Goal: Information Seeking & Learning: Learn about a topic

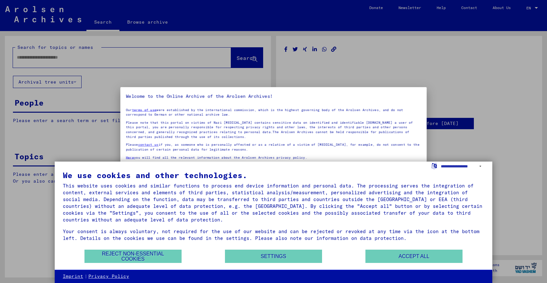
type input "********"
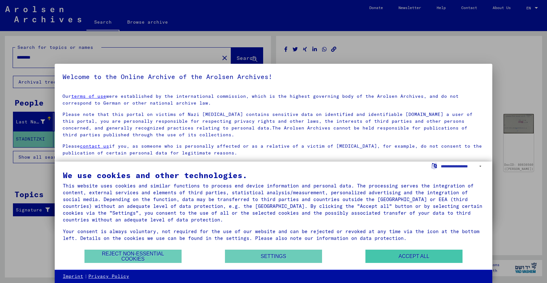
click at [375, 252] on button "Accept all" at bounding box center [413, 256] width 97 height 13
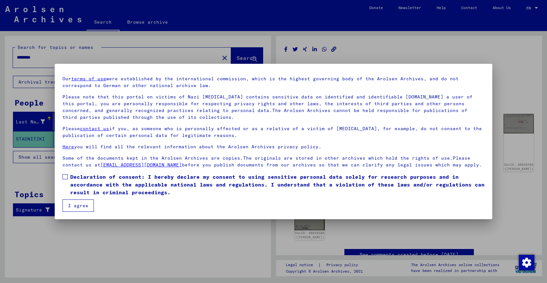
scroll to position [17, 0]
click at [77, 206] on button "I agree" at bounding box center [77, 205] width 31 height 12
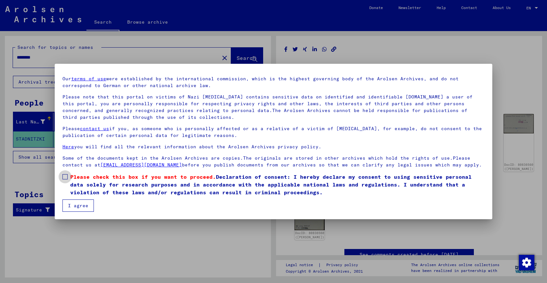
click at [66, 178] on span at bounding box center [64, 176] width 5 height 5
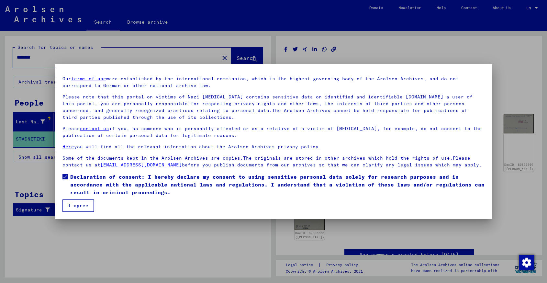
click at [79, 205] on button "I agree" at bounding box center [77, 205] width 31 height 12
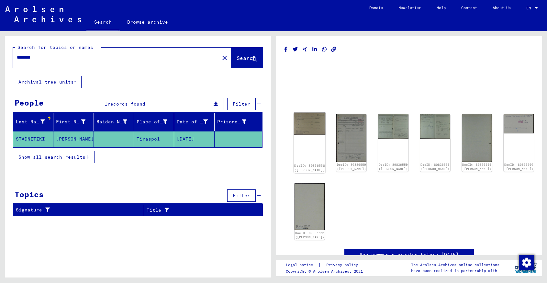
click at [308, 125] on img at bounding box center [310, 124] width 32 height 22
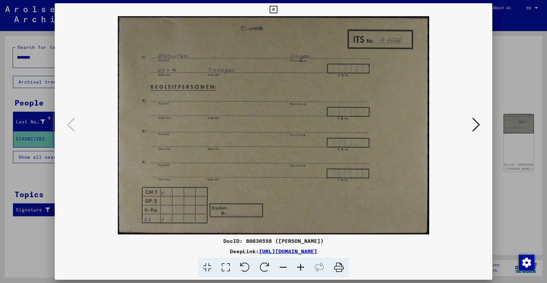
click at [480, 125] on button at bounding box center [476, 125] width 12 height 18
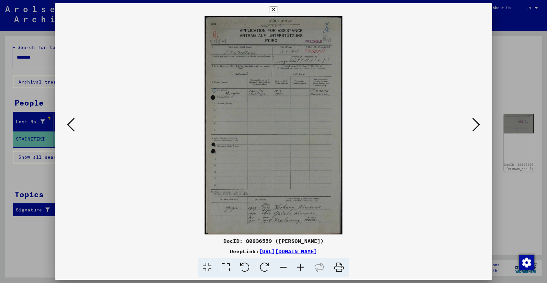
scroll to position [0, 0]
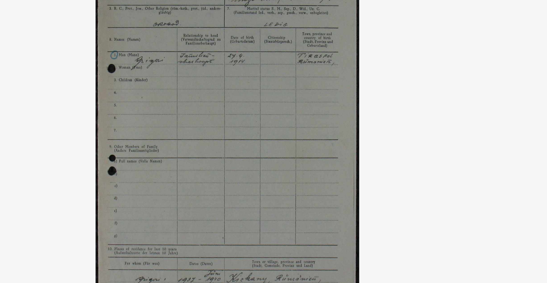
drag, startPoint x: 156, startPoint y: 57, endPoint x: 156, endPoint y: 71, distance: 14.2
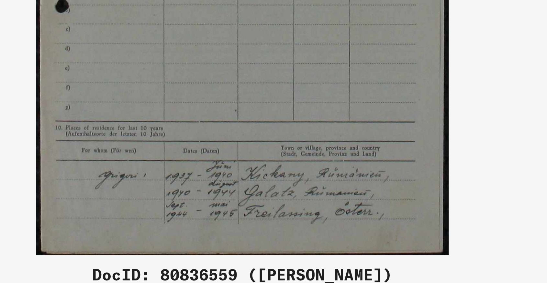
click at [119, 72] on img at bounding box center [274, 125] width 394 height 218
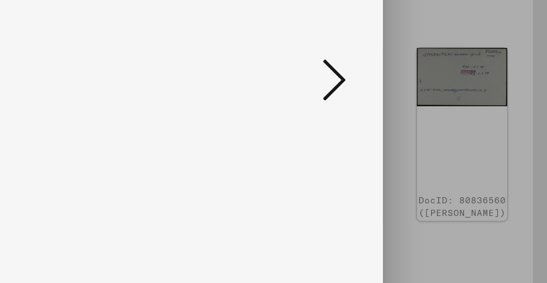
click at [150, 23] on div at bounding box center [273, 141] width 547 height 283
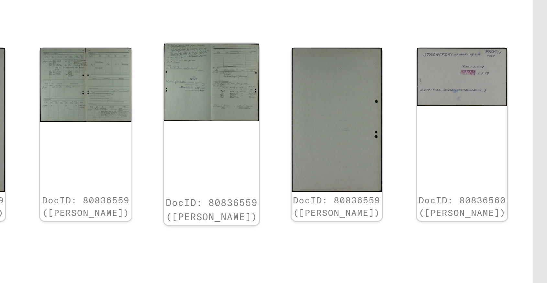
click at [419, 113] on img at bounding box center [435, 126] width 32 height 26
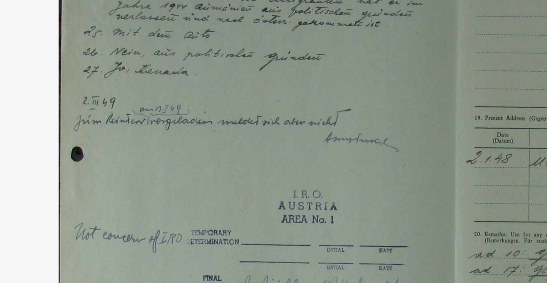
click at [77, 32] on img at bounding box center [274, 125] width 394 height 218
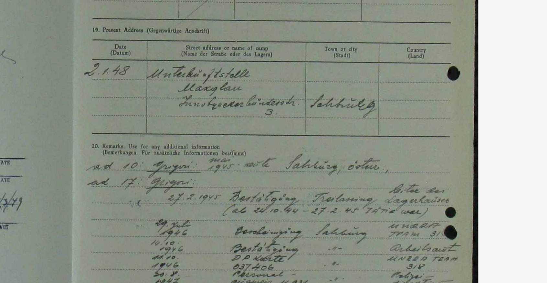
click at [77, 58] on img at bounding box center [274, 125] width 394 height 218
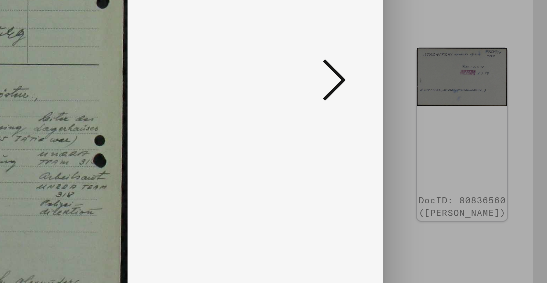
click at [151, 22] on div at bounding box center [273, 141] width 547 height 283
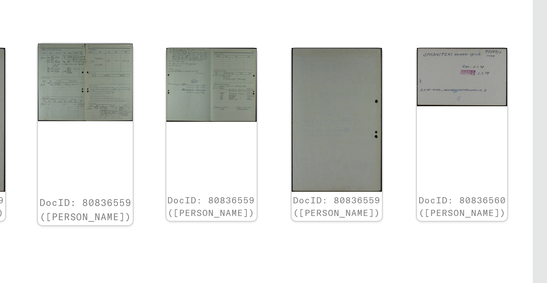
click at [377, 113] on img at bounding box center [393, 126] width 32 height 26
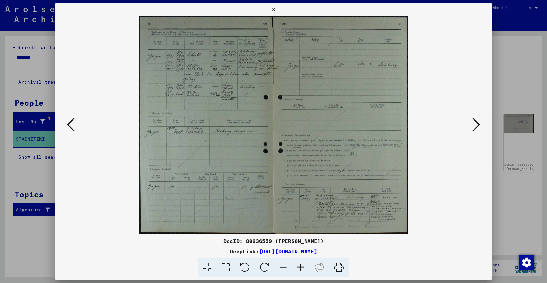
click at [277, 7] on icon at bounding box center [273, 10] width 7 height 8
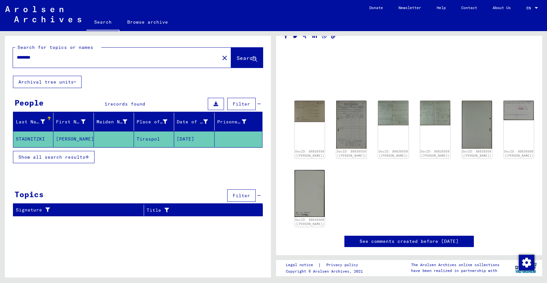
scroll to position [16, 0]
click at [399, 240] on link "See comments created before [DATE]" at bounding box center [409, 241] width 99 height 7
